Goal: Use online tool/utility: Utilize a website feature to perform a specific function

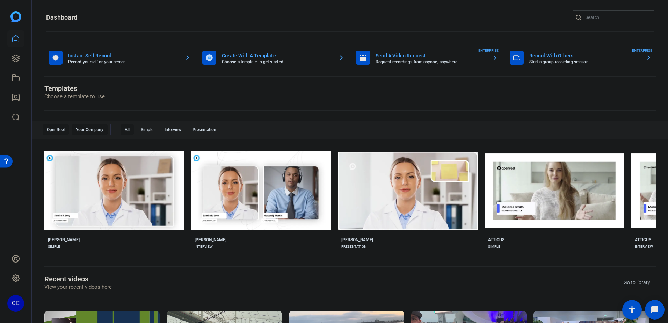
click at [99, 130] on div "Your Company" at bounding box center [90, 129] width 36 height 11
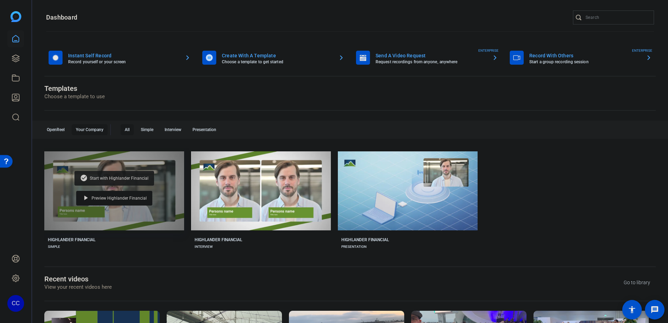
click at [115, 176] on span "Start with Highlander Financial" at bounding box center [119, 178] width 59 height 4
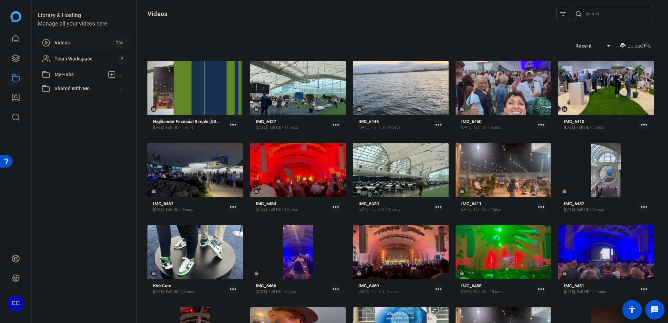
click at [635, 45] on span "Upload File" at bounding box center [640, 45] width 24 height 7
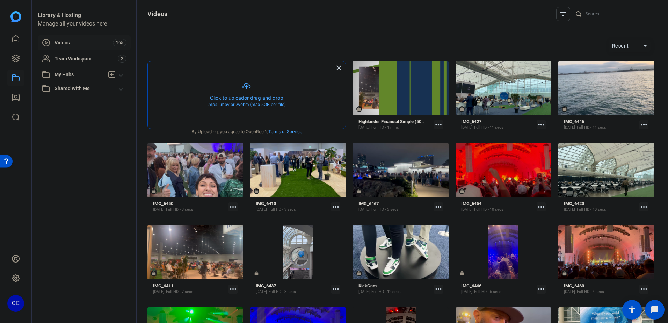
click at [248, 81] on button "button" at bounding box center [247, 94] width 198 height 67
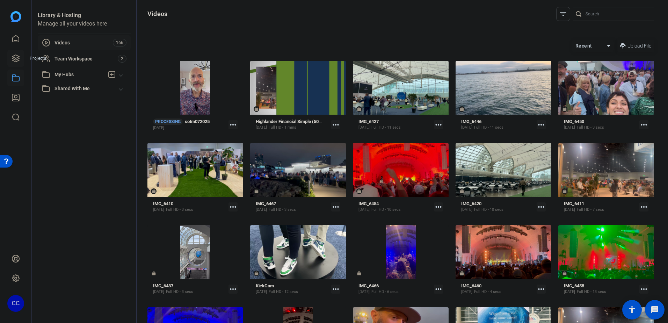
click at [14, 56] on icon at bounding box center [15, 58] width 7 height 7
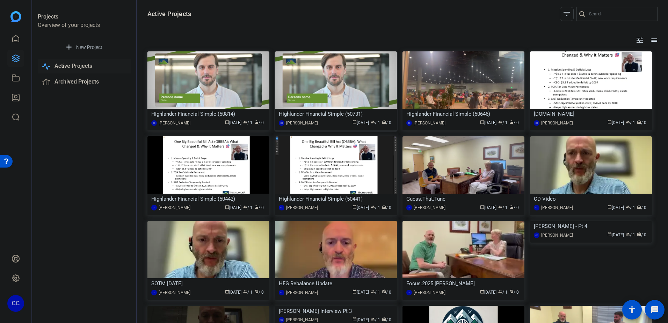
click at [350, 78] on img at bounding box center [336, 79] width 122 height 57
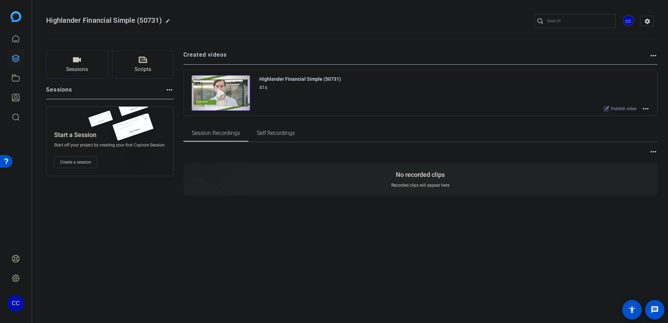
click at [650, 106] on mat-icon "more_horiz" at bounding box center [646, 108] width 8 height 8
click at [612, 117] on span "Edit in Creator" at bounding box center [620, 117] width 49 height 8
